Goal: Contribute content: Contribute content

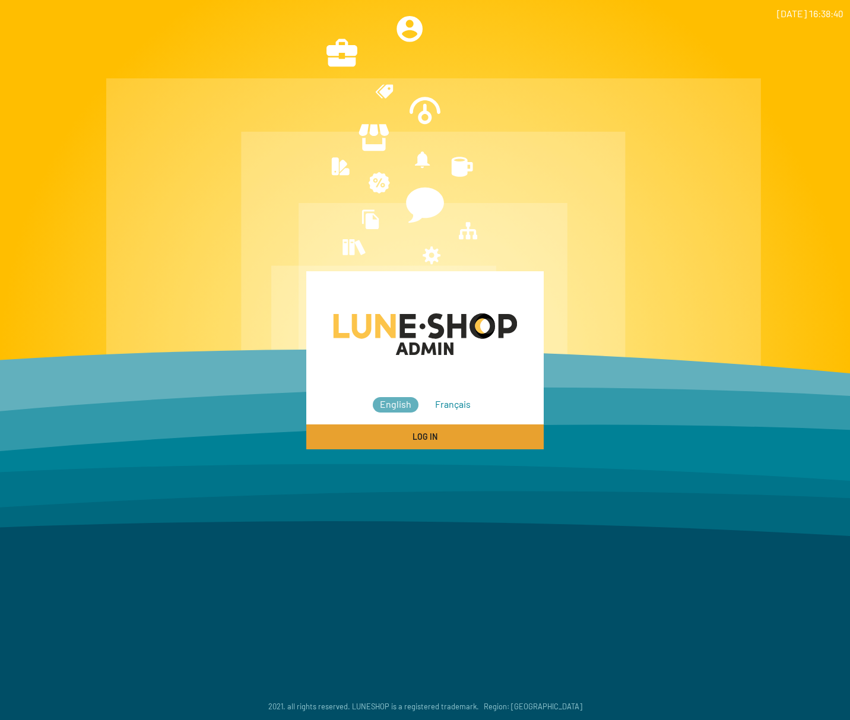
click at [439, 433] on button "Log In" at bounding box center [424, 436] width 237 height 24
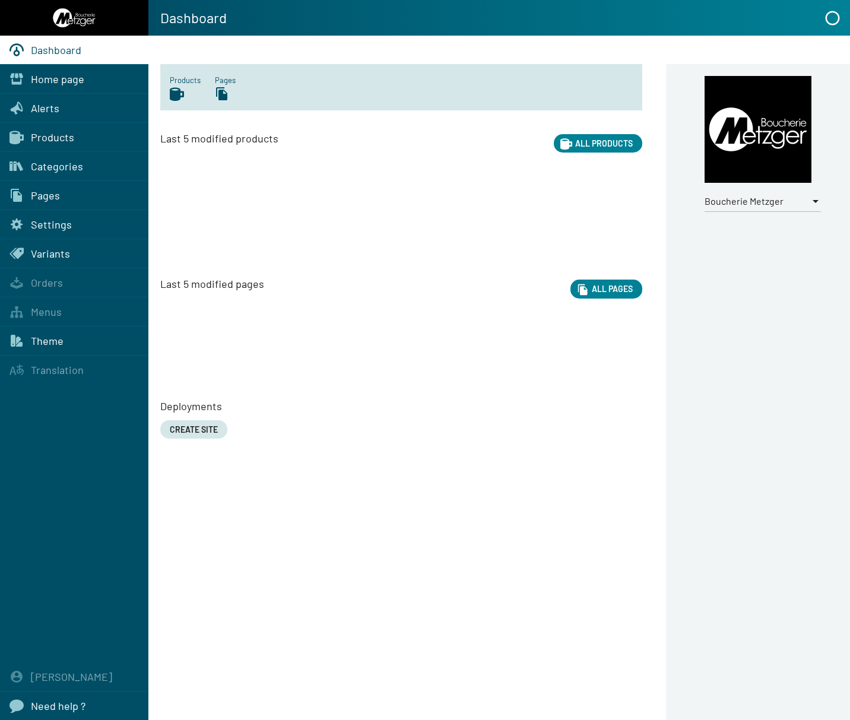
click at [745, 200] on span "Boucherie Metzger" at bounding box center [744, 200] width 79 height 11
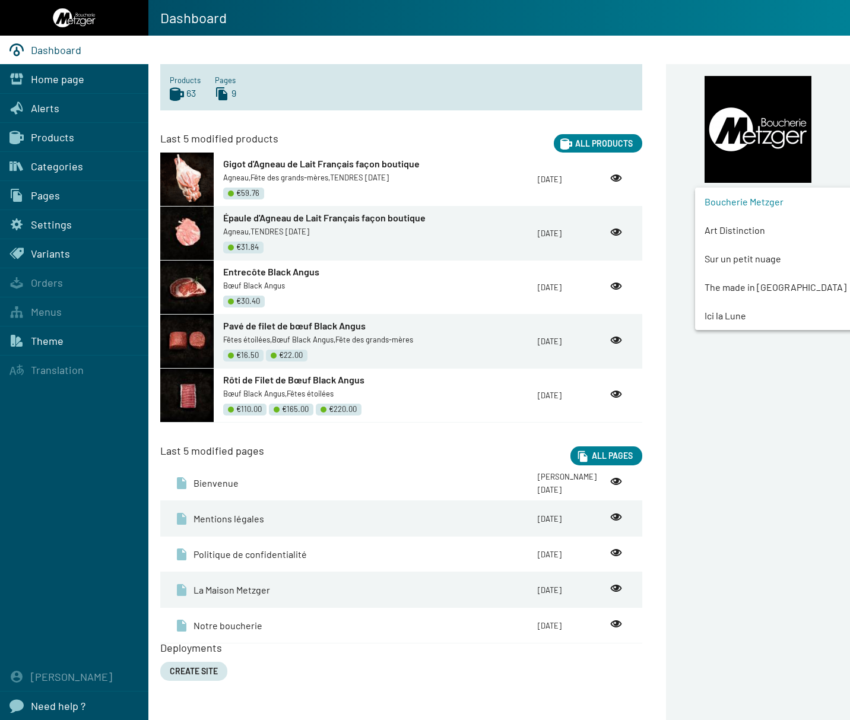
click at [745, 233] on span "Art Distinction" at bounding box center [785, 230] width 161 height 28
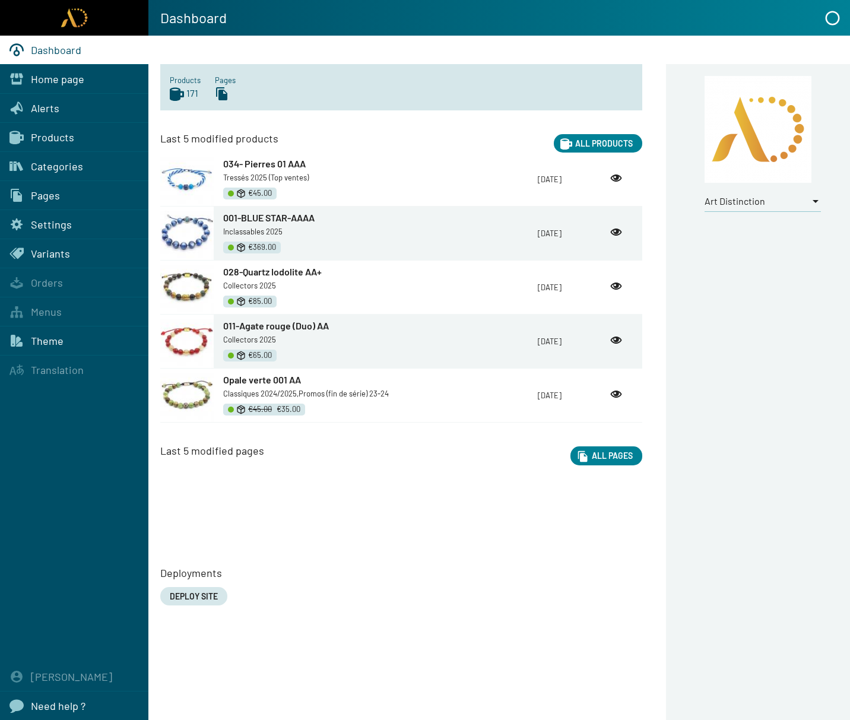
click at [63, 191] on div "Pages" at bounding box center [74, 195] width 148 height 28
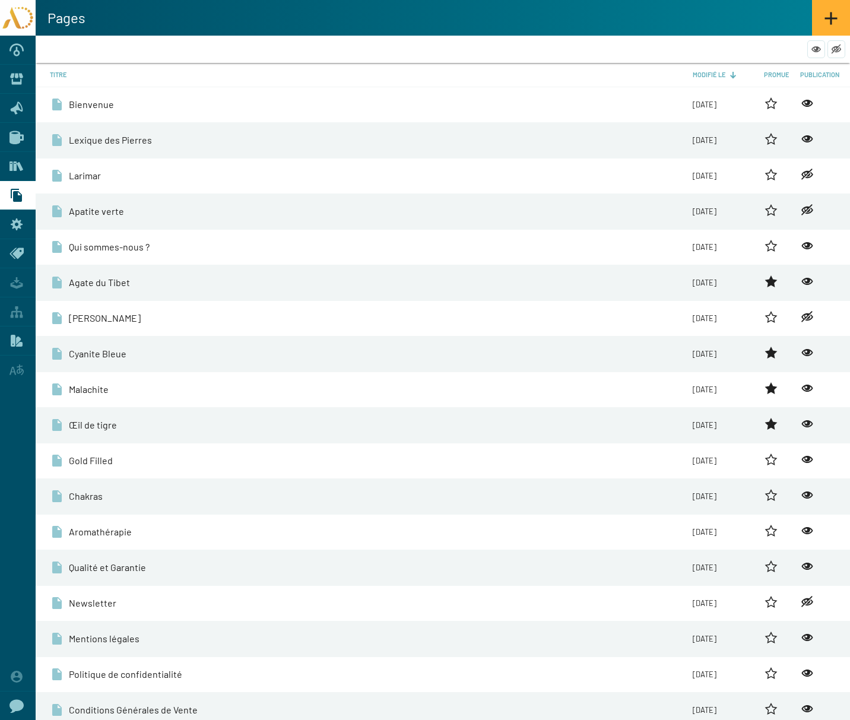
click at [101, 109] on span "Bienvenue" at bounding box center [91, 104] width 45 height 13
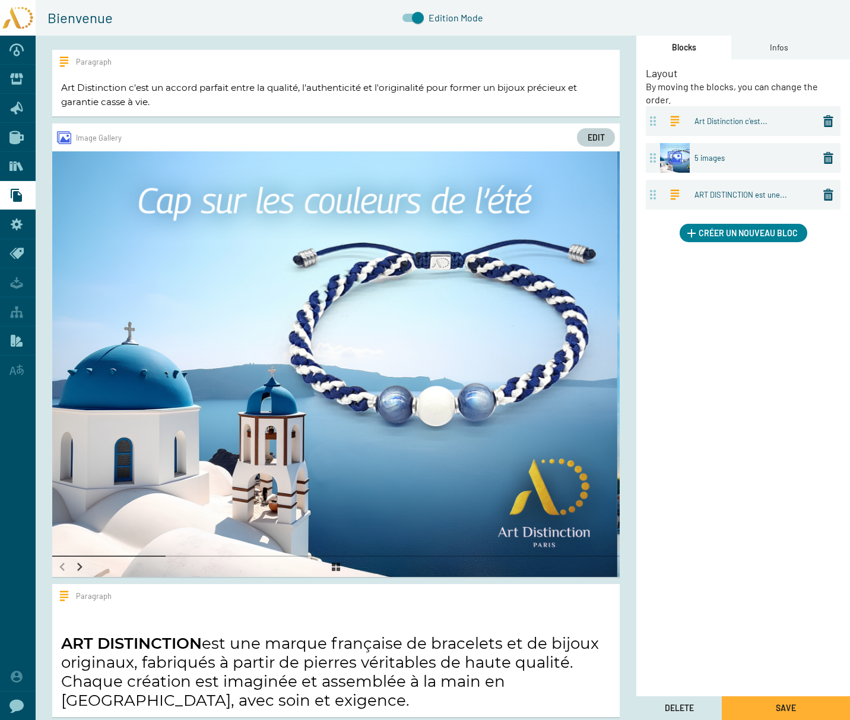
click at [596, 133] on span "Edit" at bounding box center [596, 137] width 17 height 10
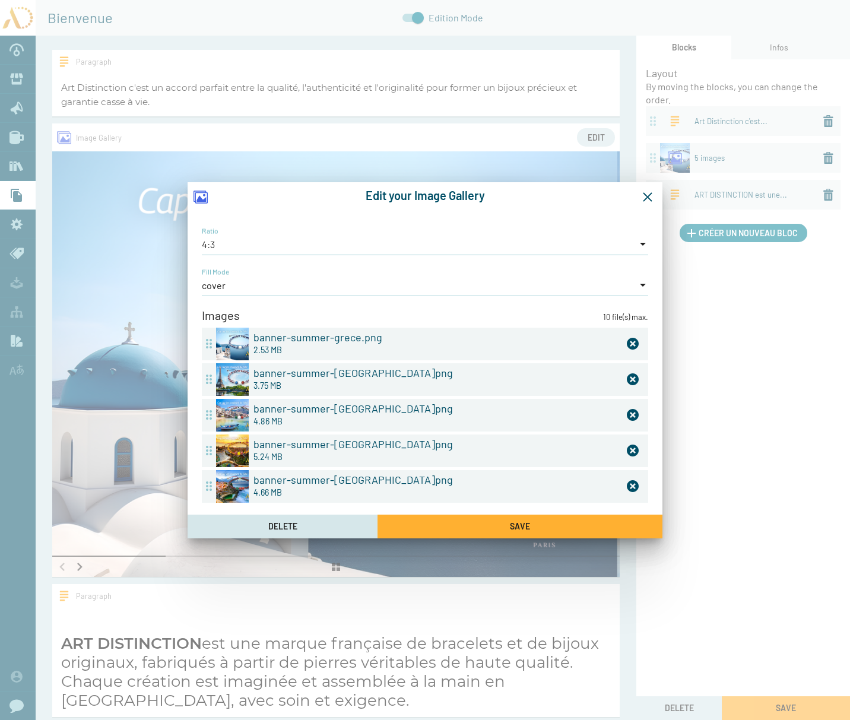
click at [627, 342] on icon at bounding box center [633, 344] width 12 height 12
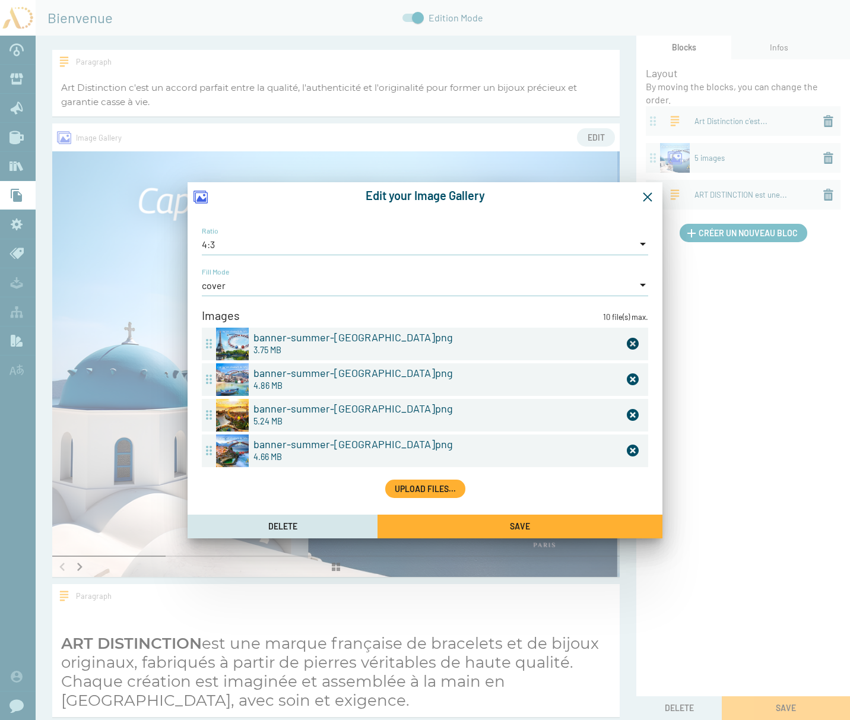
click at [627, 342] on icon at bounding box center [633, 344] width 12 height 12
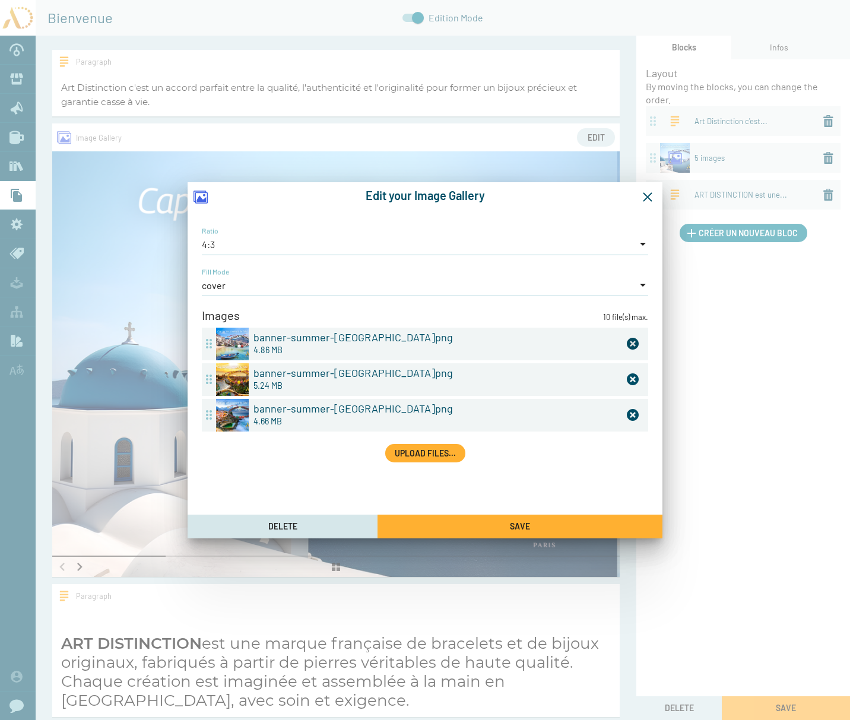
click at [627, 342] on icon at bounding box center [633, 344] width 12 height 12
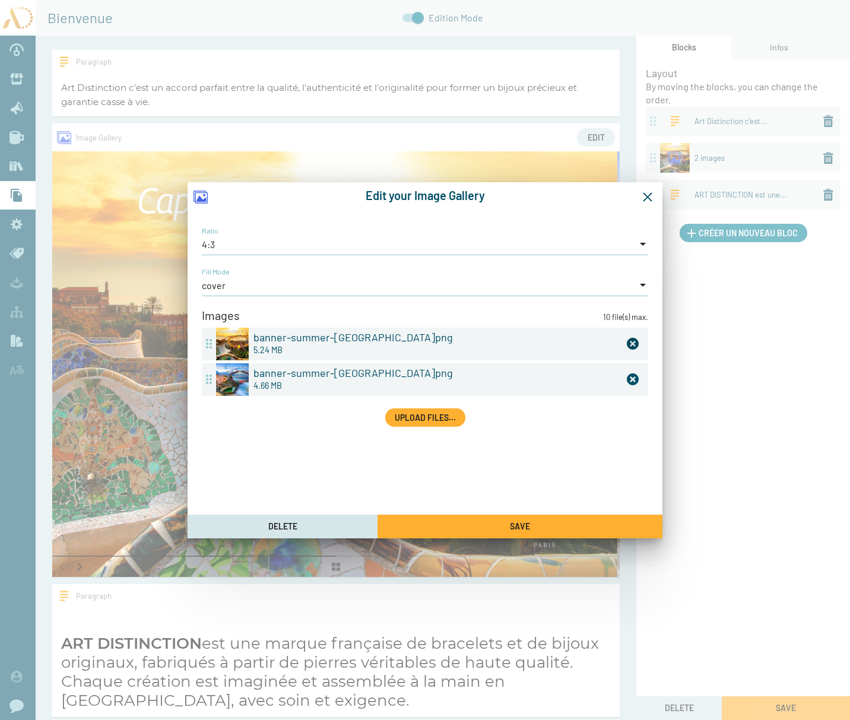
click at [633, 342] on icon at bounding box center [633, 344] width 12 height 12
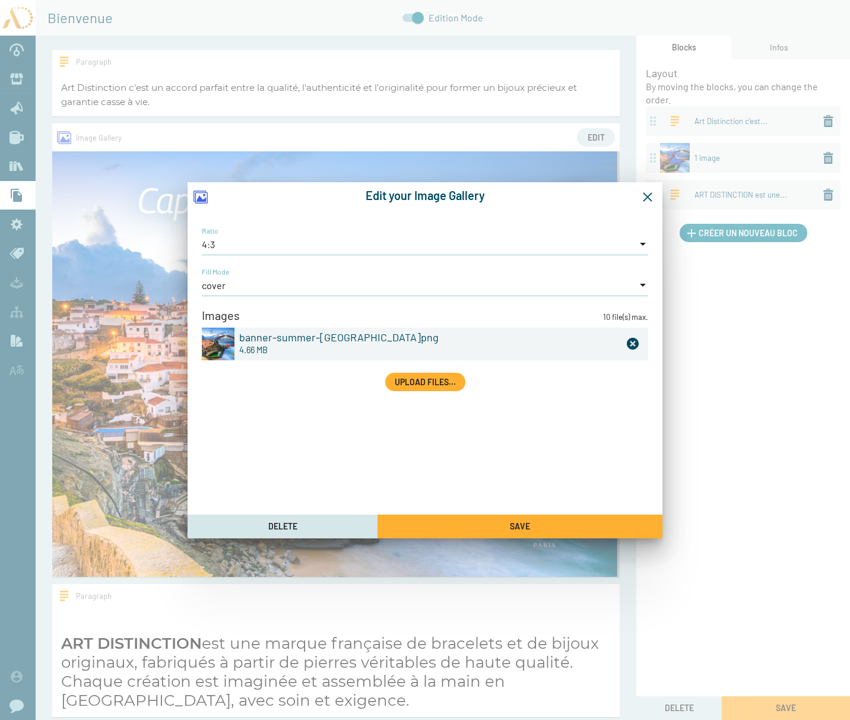
click at [633, 342] on icon at bounding box center [633, 344] width 12 height 12
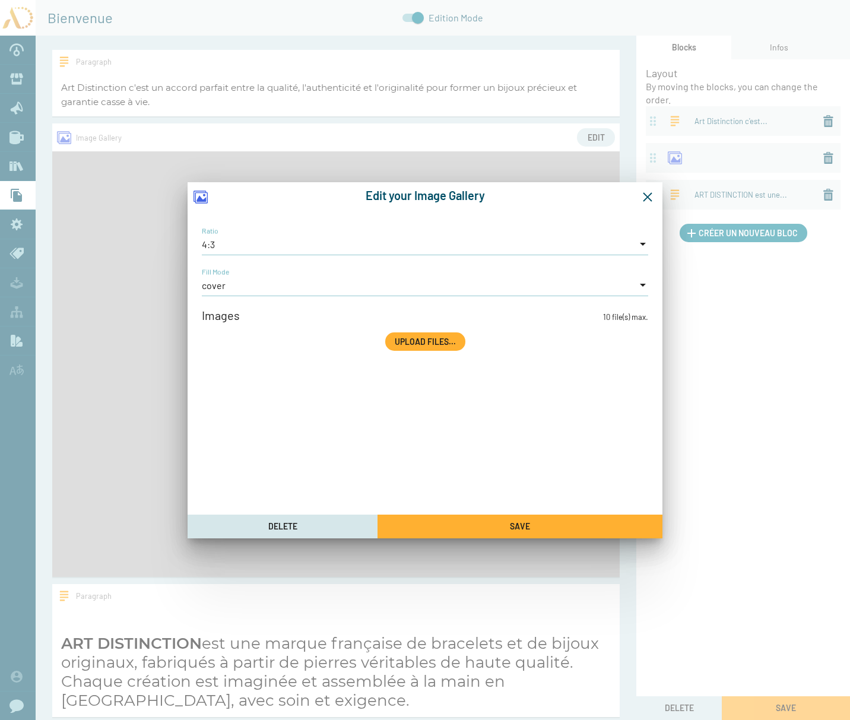
click at [424, 342] on span "Upload files..." at bounding box center [425, 342] width 61 height 10
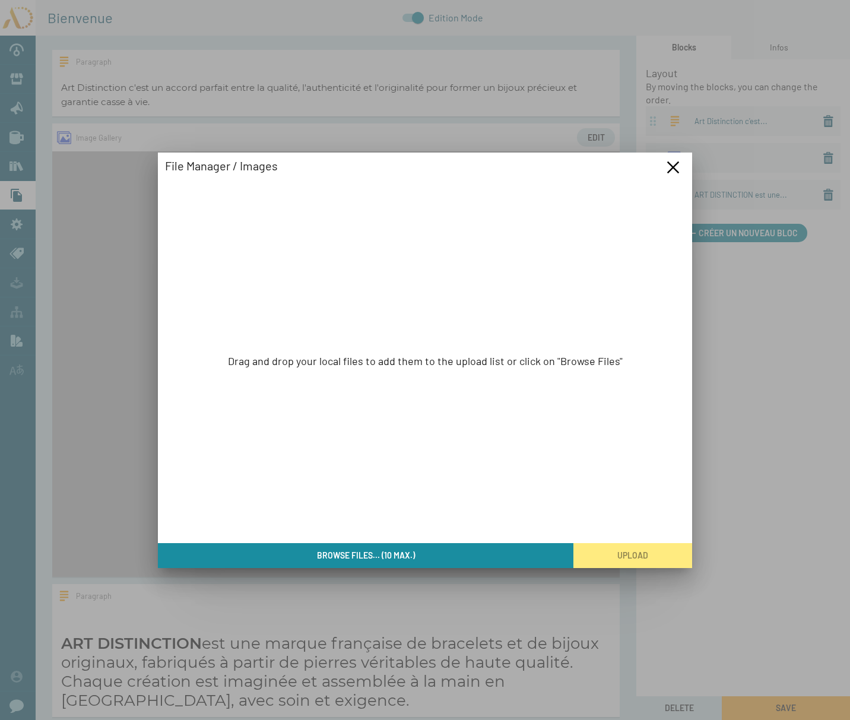
click at [430, 554] on button "Browse files... (10 max.)" at bounding box center [365, 555] width 415 height 24
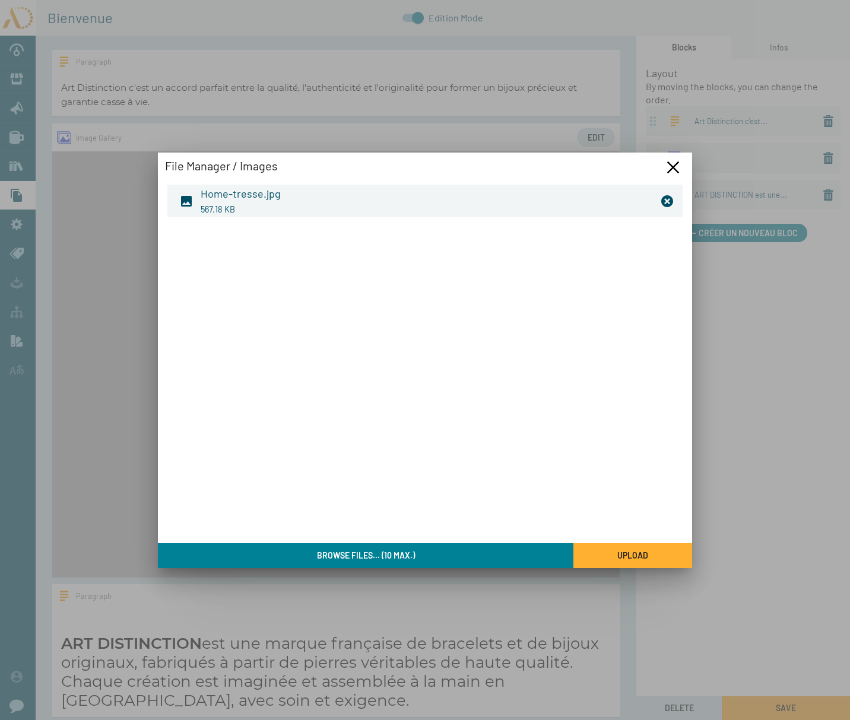
click at [636, 554] on span "Upload" at bounding box center [632, 556] width 31 height 10
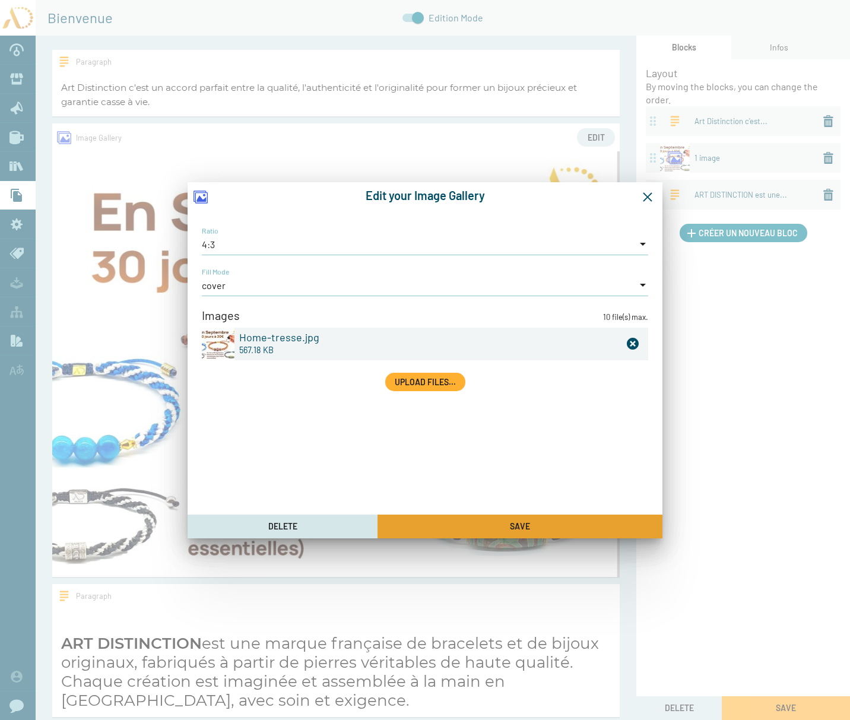
click at [496, 523] on button "Save" at bounding box center [519, 527] width 285 height 24
click at [649, 196] on icon "Fermer la fenêtre" at bounding box center [647, 197] width 11 height 11
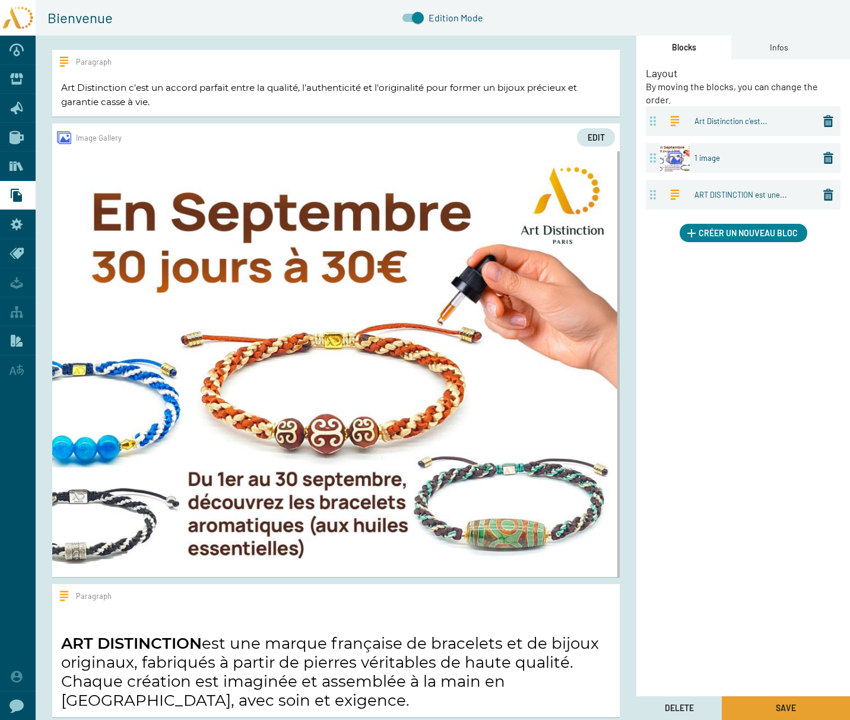
click at [782, 704] on span "Save" at bounding box center [786, 708] width 20 height 10
